Goal: Information Seeking & Learning: Learn about a topic

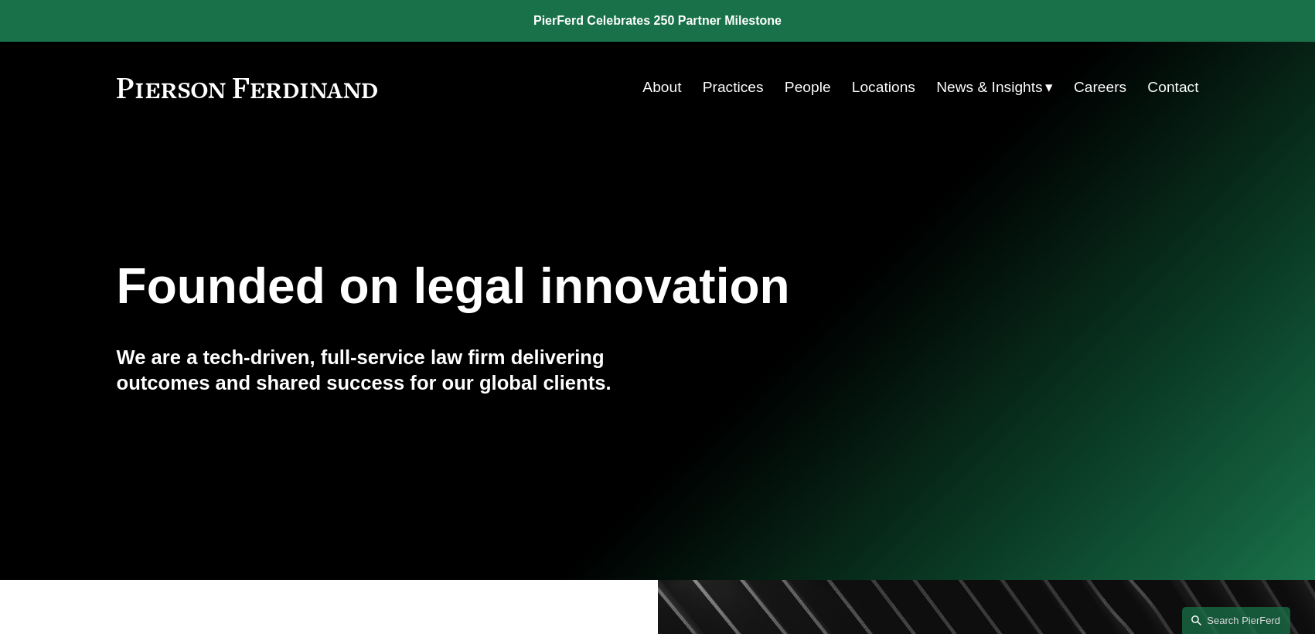
click at [788, 88] on link "People" at bounding box center [808, 87] width 46 height 29
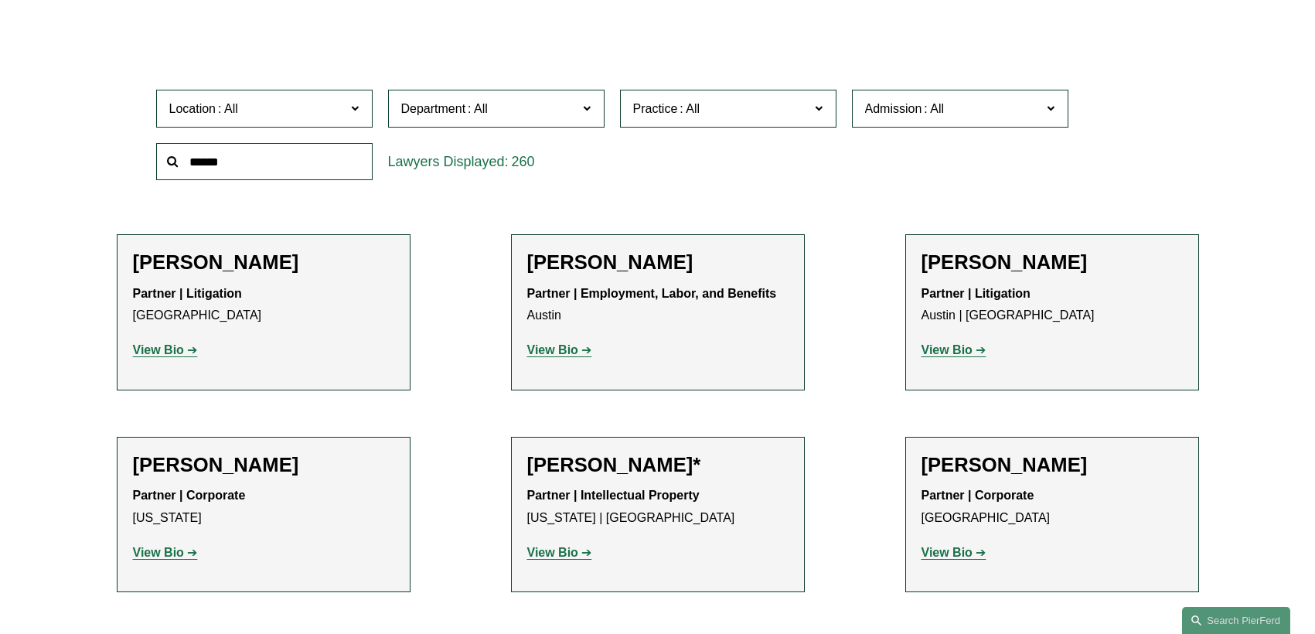
scroll to position [13835, 0]
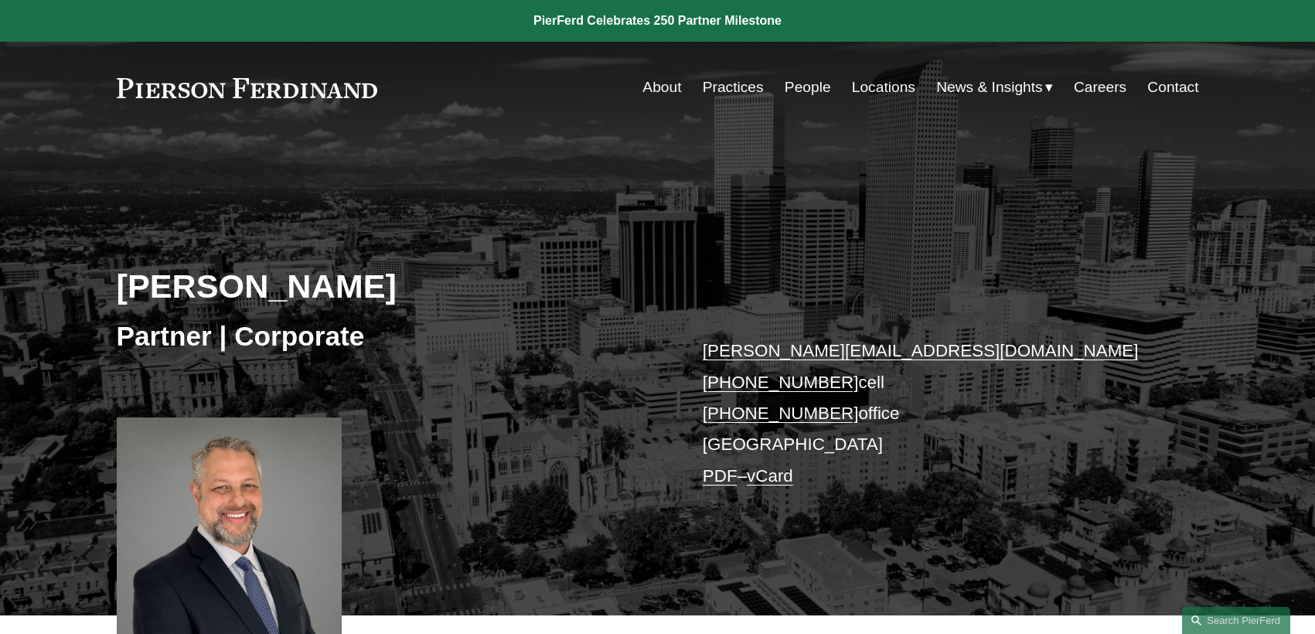
click at [798, 87] on link "People" at bounding box center [808, 87] width 46 height 29
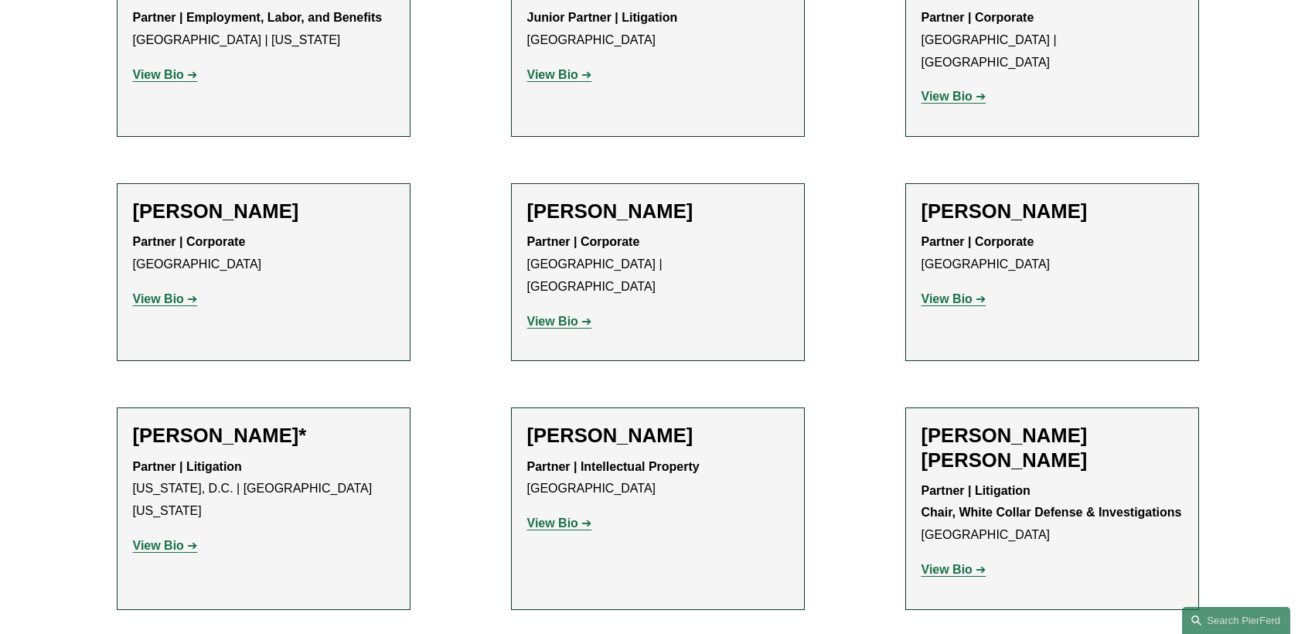
scroll to position [2963, 0]
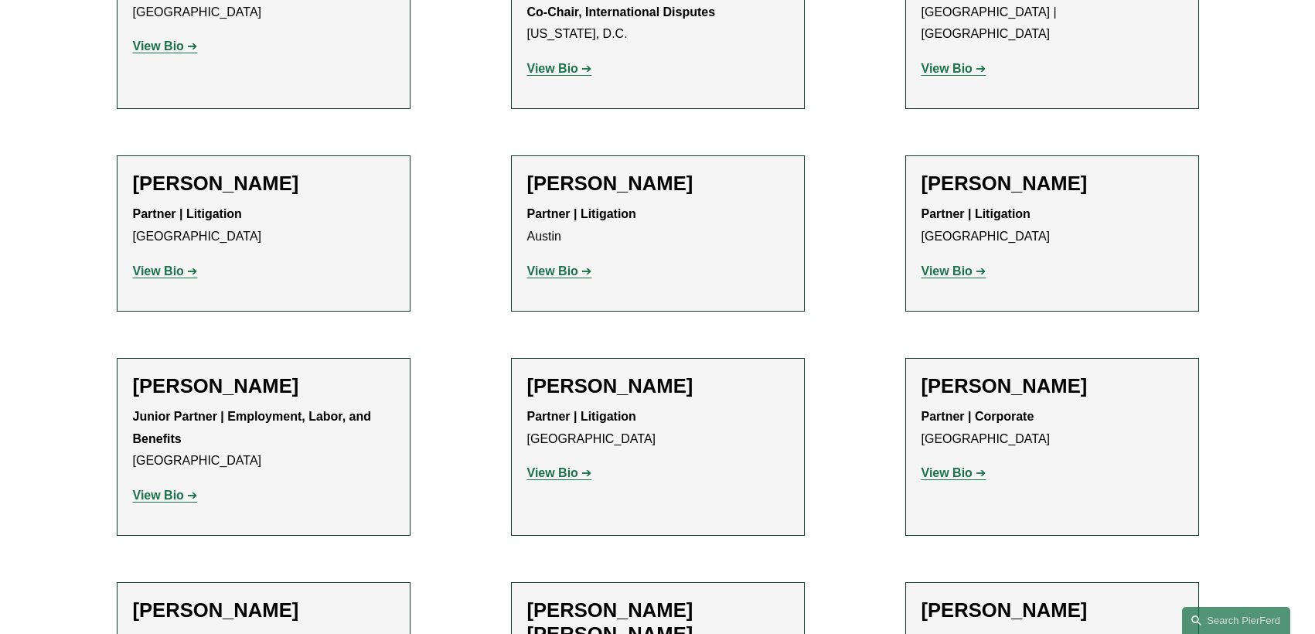
click at [179, 489] on strong "View Bio" at bounding box center [158, 495] width 51 height 13
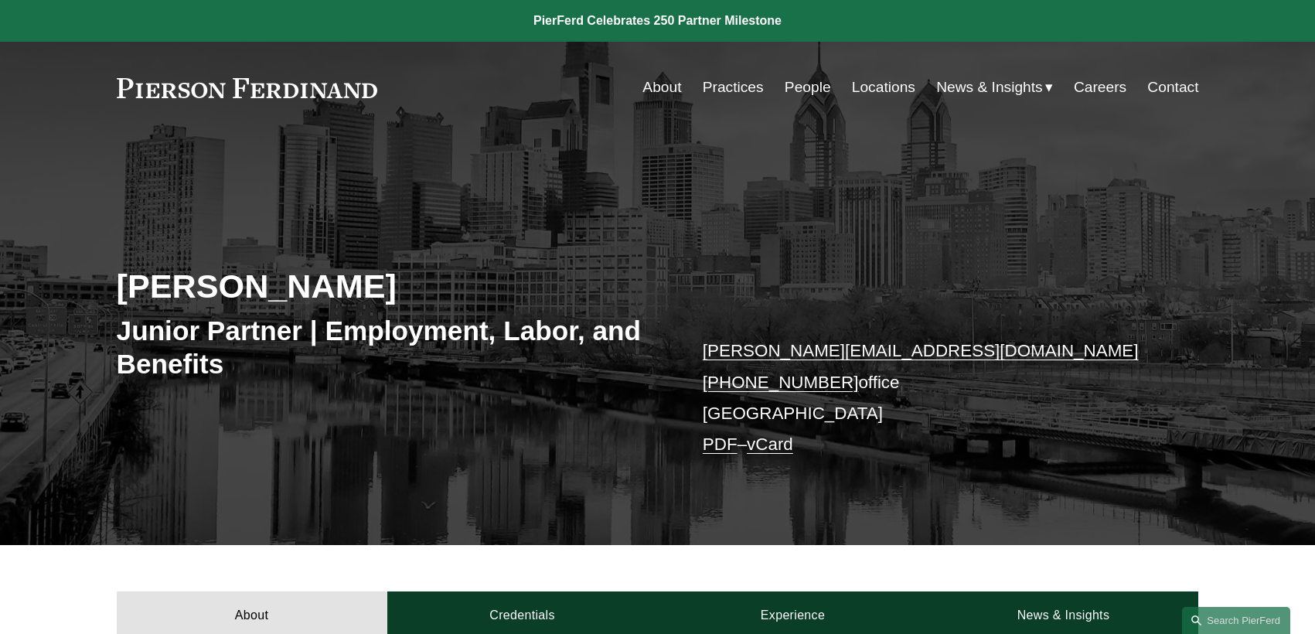
click at [800, 90] on link "People" at bounding box center [808, 87] width 46 height 29
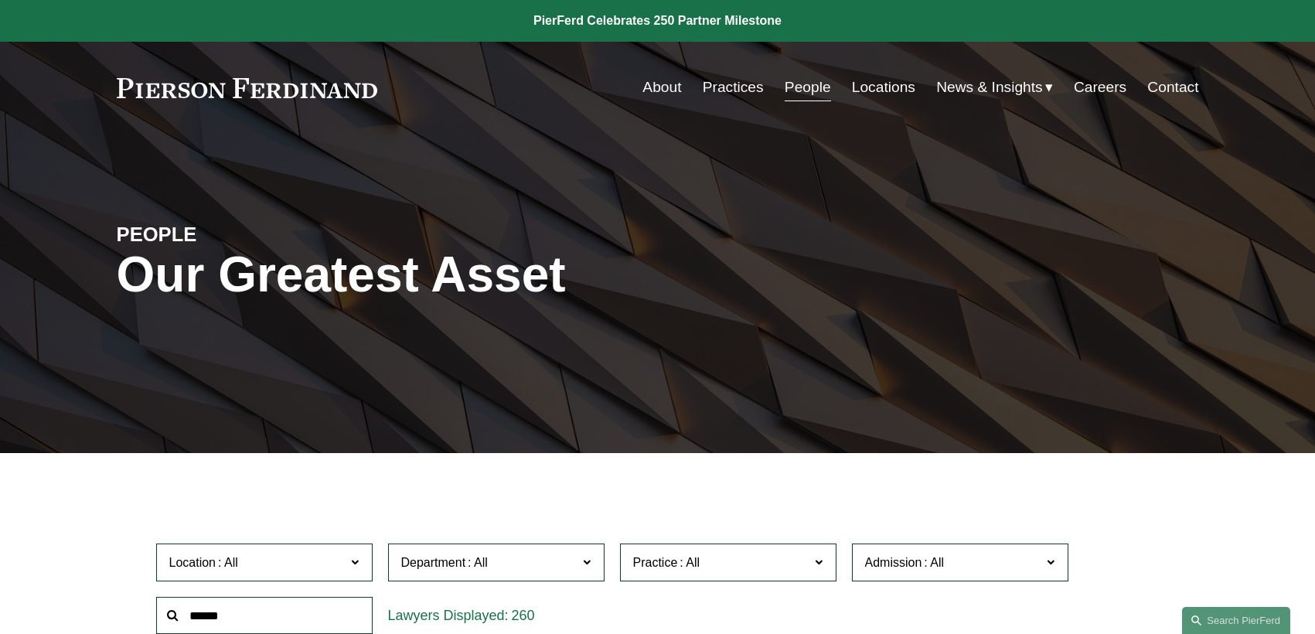
scroll to position [805, 0]
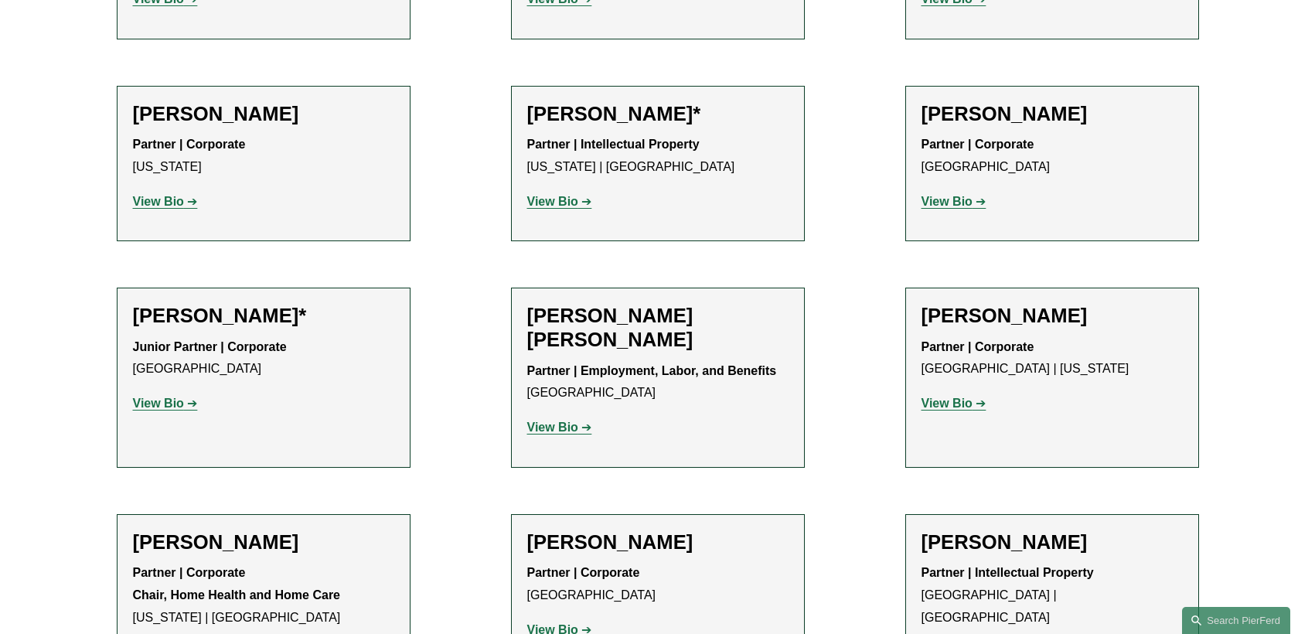
click at [561, 430] on strong "View Bio" at bounding box center [552, 427] width 51 height 13
